Goal: Task Accomplishment & Management: Complete application form

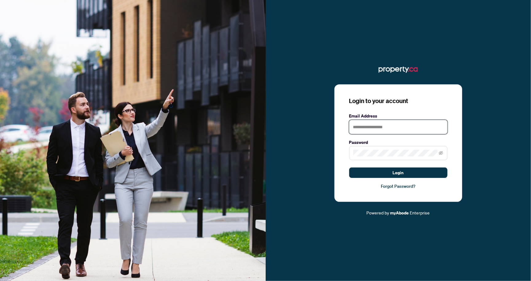
type input "**********"
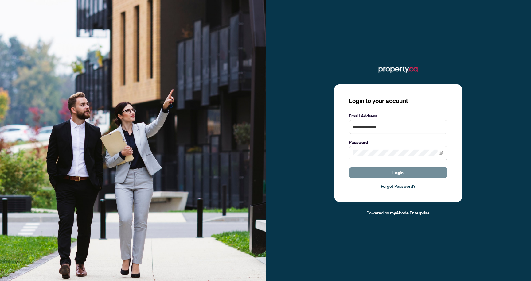
click at [377, 172] on button "Login" at bounding box center [398, 173] width 98 height 10
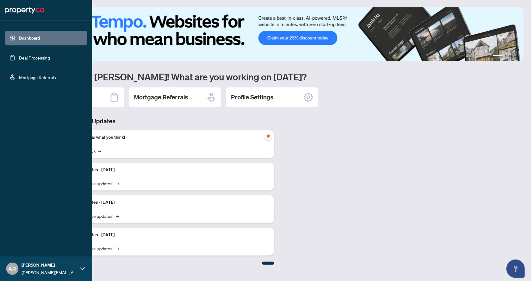
click at [19, 58] on link "Deal Processing" at bounding box center [34, 58] width 31 height 6
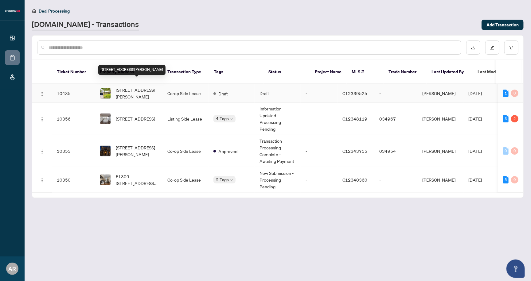
click at [135, 87] on span "[STREET_ADDRESS][PERSON_NAME]" at bounding box center [137, 94] width 42 height 14
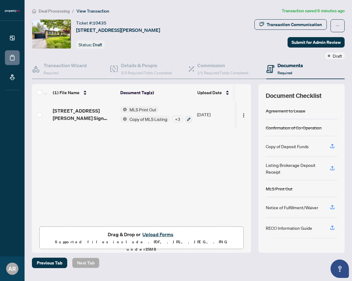
click at [160, 233] on button "Upload Forms" at bounding box center [158, 235] width 35 height 8
click at [155, 233] on button "Upload Forms" at bounding box center [158, 235] width 35 height 8
click at [156, 234] on button "Upload Forms" at bounding box center [158, 235] width 35 height 8
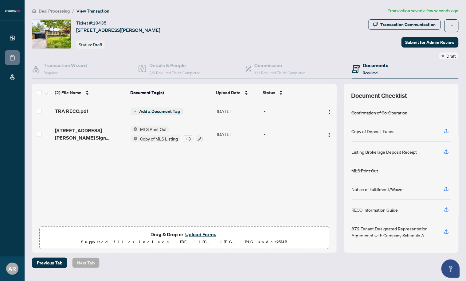
scroll to position [14, 0]
click at [155, 109] on span "Add a Document Tag" at bounding box center [159, 111] width 41 height 4
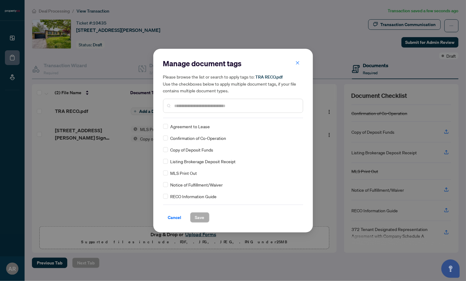
click at [190, 103] on input "text" at bounding box center [235, 106] width 123 height 7
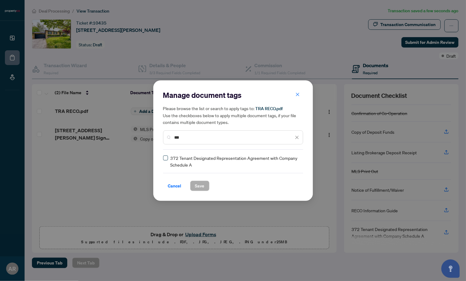
type input "***"
click at [167, 155] on label at bounding box center [165, 158] width 5 height 7
click at [203, 184] on span "Save" at bounding box center [200, 186] width 10 height 10
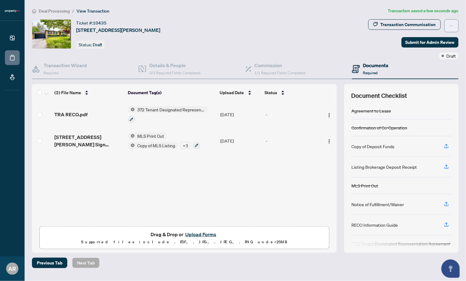
click at [453, 24] on icon "ellipsis" at bounding box center [451, 26] width 4 height 4
click at [434, 45] on span "Submit for Admin Review" at bounding box center [430, 42] width 49 height 10
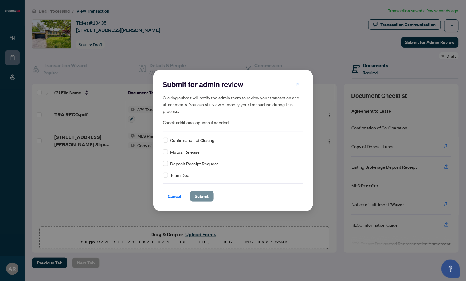
click at [206, 193] on span "Submit" at bounding box center [202, 197] width 14 height 10
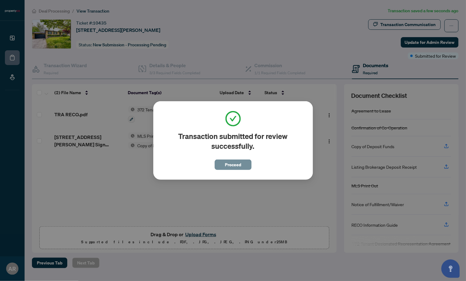
click at [223, 165] on button "Proceed" at bounding box center [233, 165] width 37 height 10
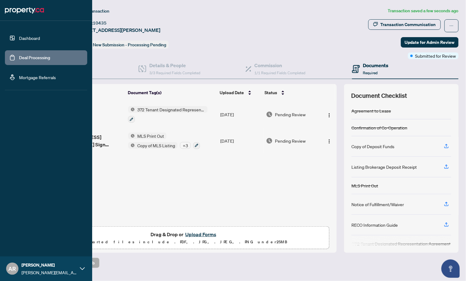
click at [19, 37] on link "Dashboard" at bounding box center [29, 38] width 21 height 6
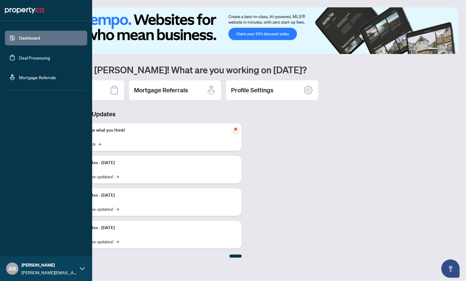
click at [19, 58] on link "Deal Processing" at bounding box center [34, 58] width 31 height 6
